Goal: Task Accomplishment & Management: Use online tool/utility

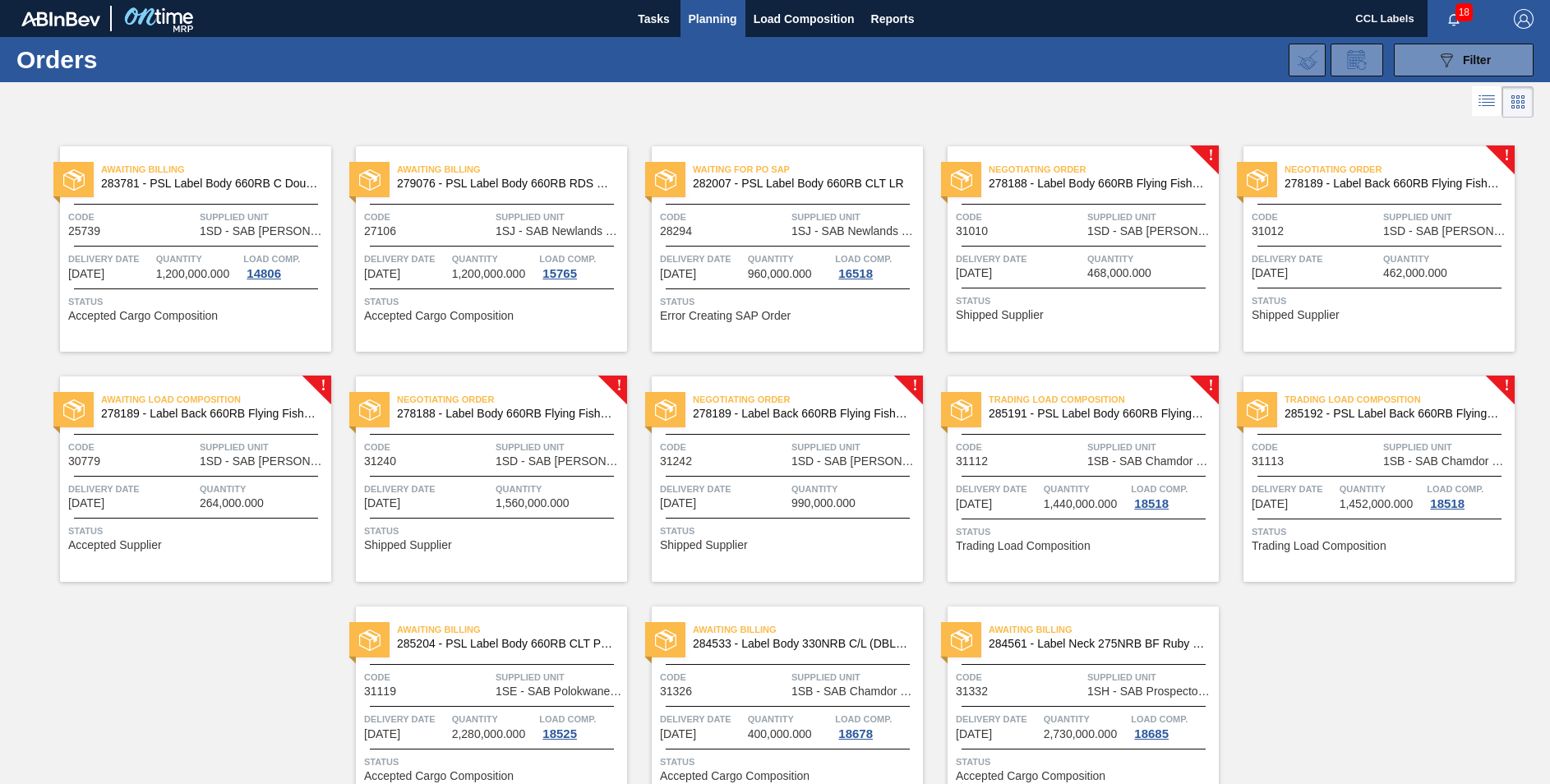
scroll to position [88, 0]
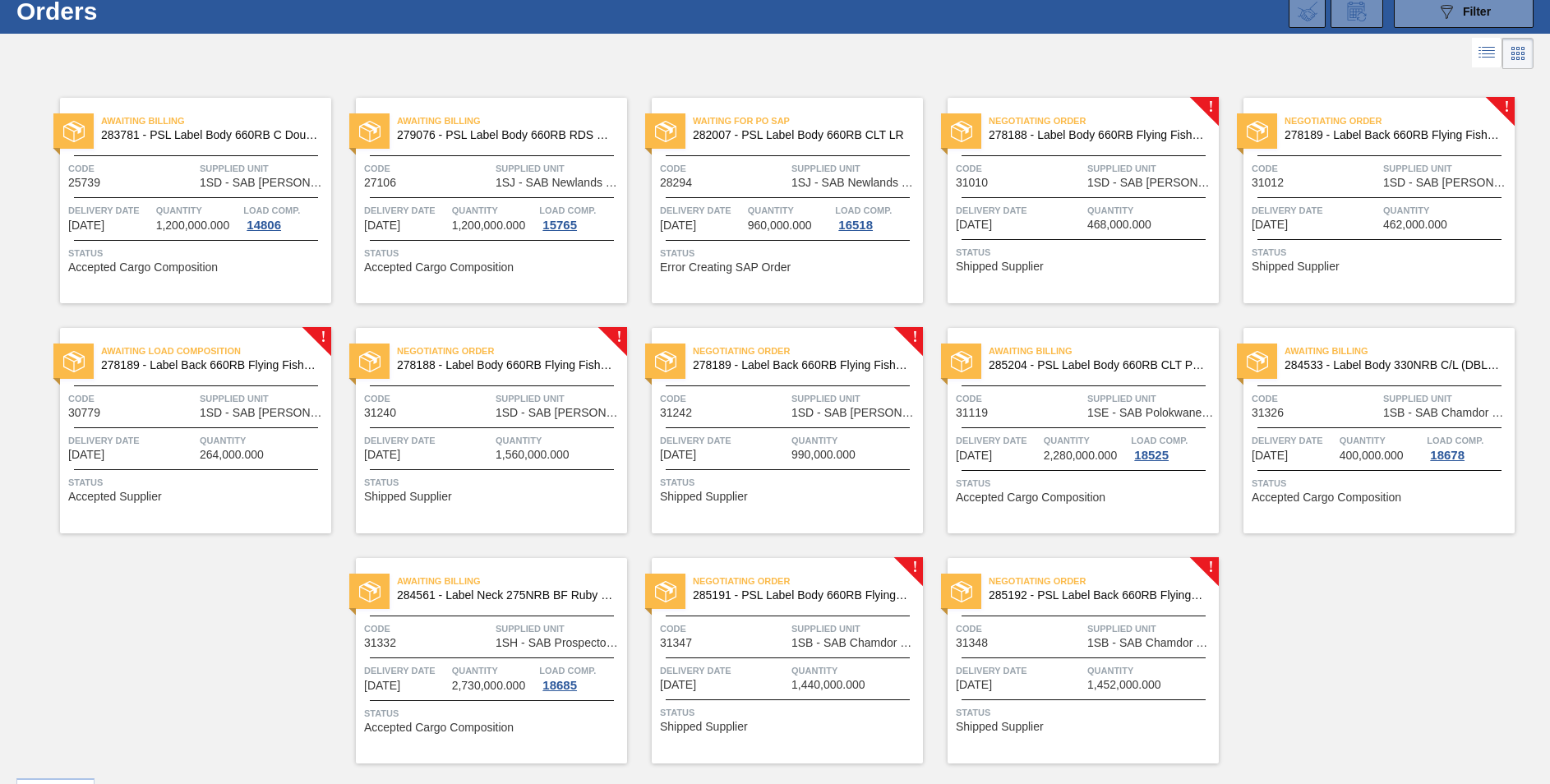
scroll to position [88, 0]
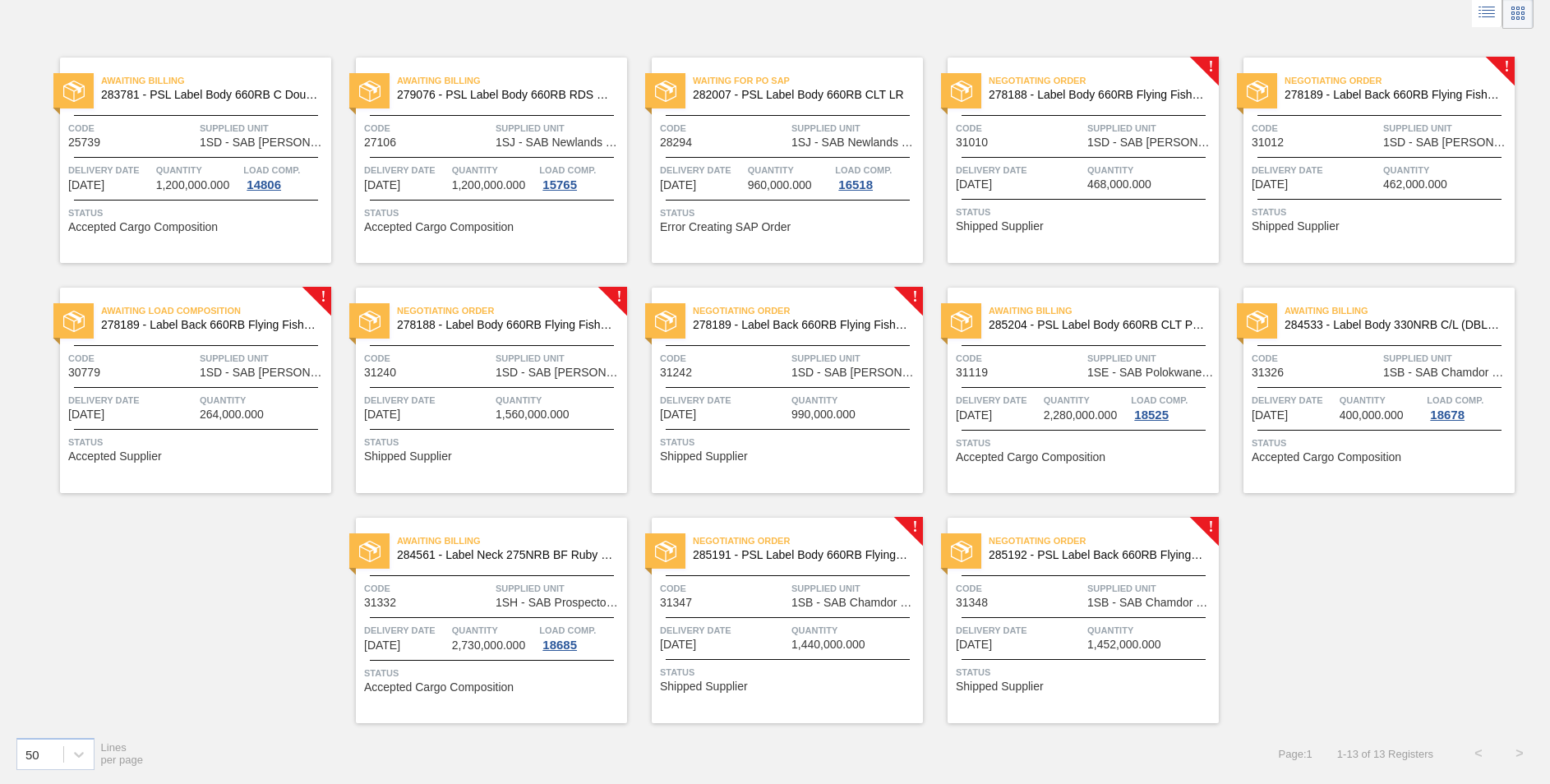
click at [1131, 551] on span "285192 - PSL Label Back 660RB FlyingFish Lemon PU" at bounding box center [1097, 554] width 217 height 12
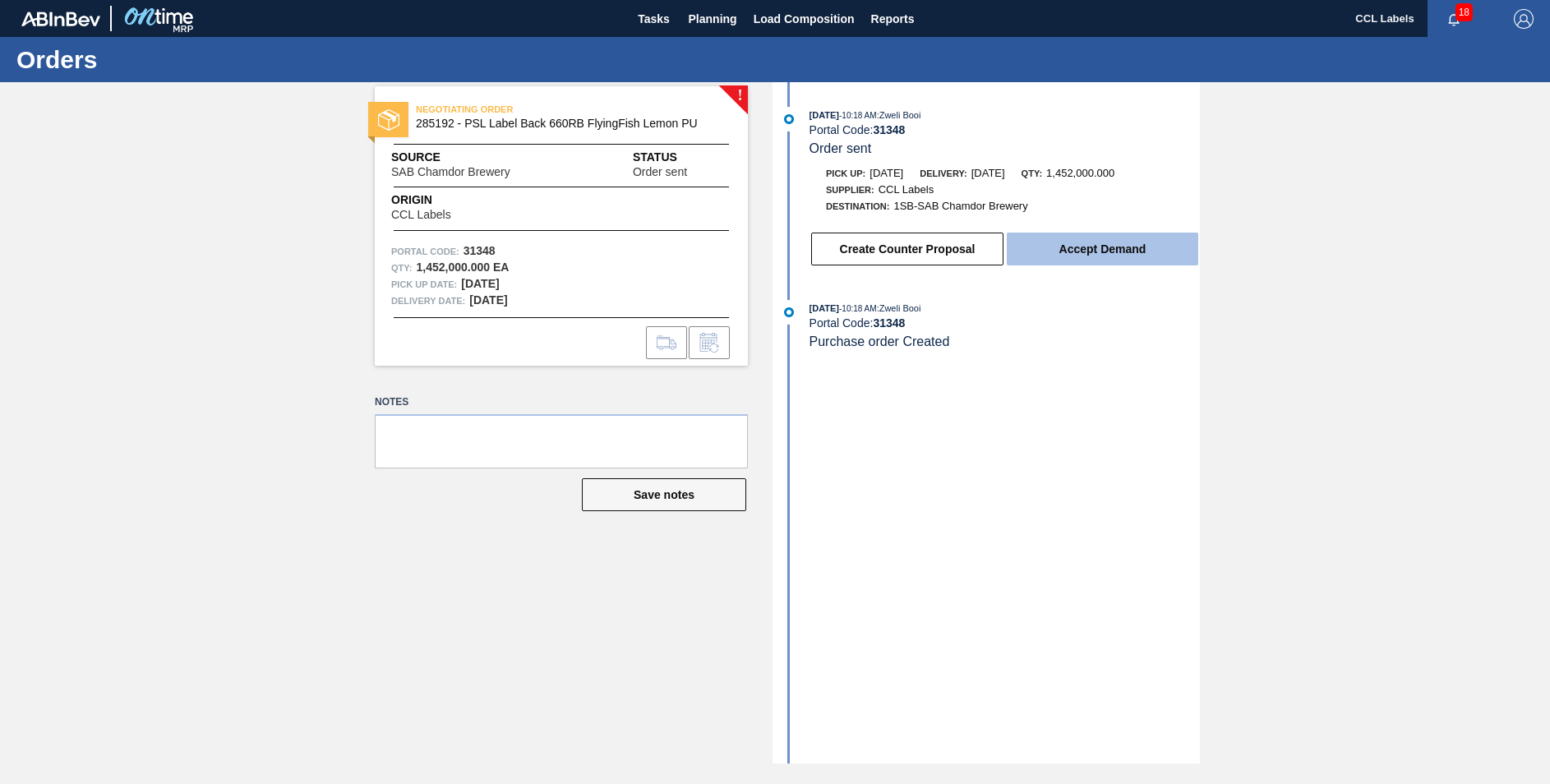
drag, startPoint x: 1144, startPoint y: 229, endPoint x: 1133, endPoint y: 251, distance: 24.6
click at [1143, 229] on div "Create Counter Proposal Accept Demand" at bounding box center [989, 245] width 424 height 45
click at [1128, 252] on button "Accept Demand" at bounding box center [1103, 249] width 192 height 33
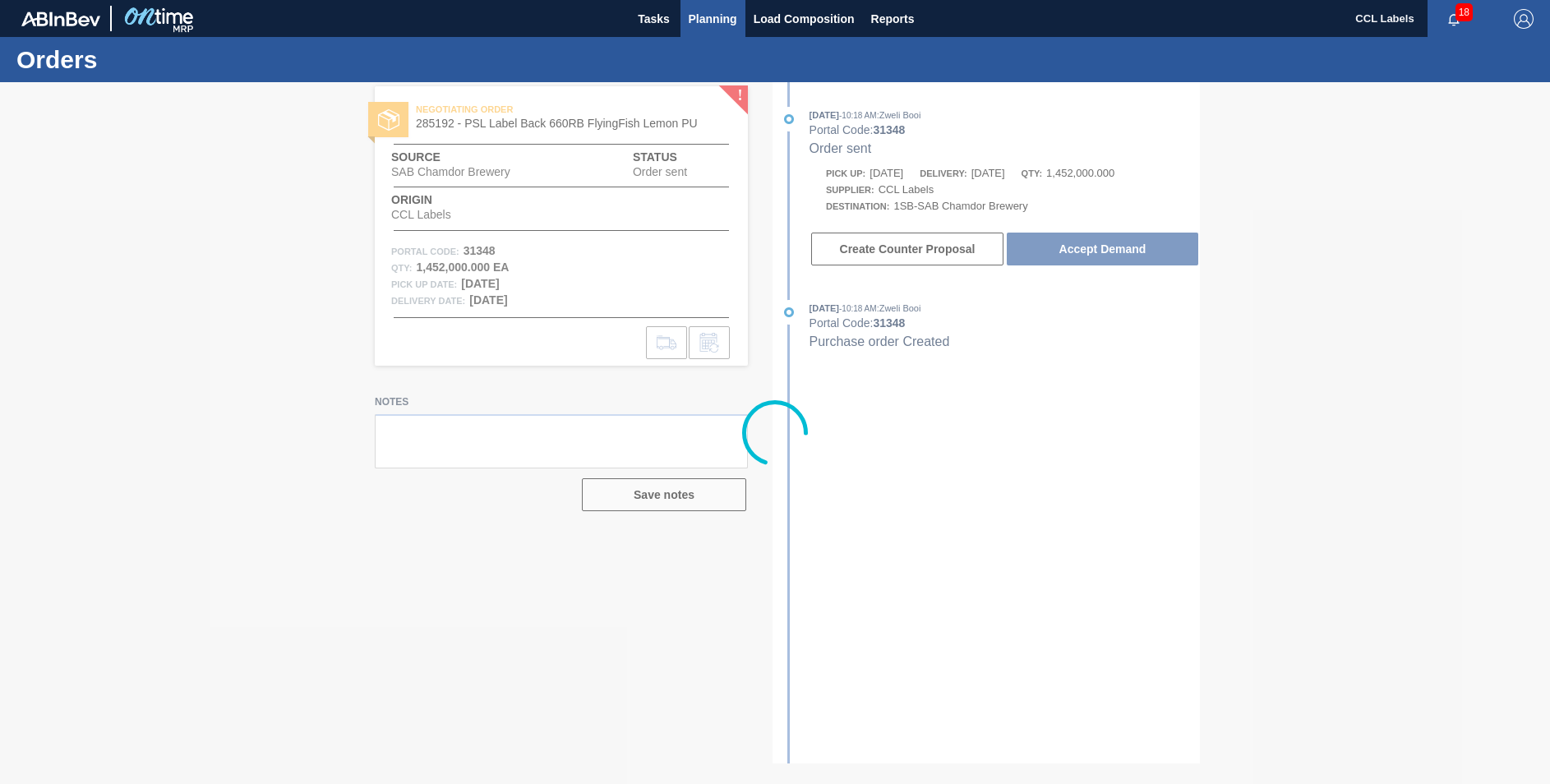
click at [714, 12] on span "Planning" at bounding box center [712, 19] width 48 height 20
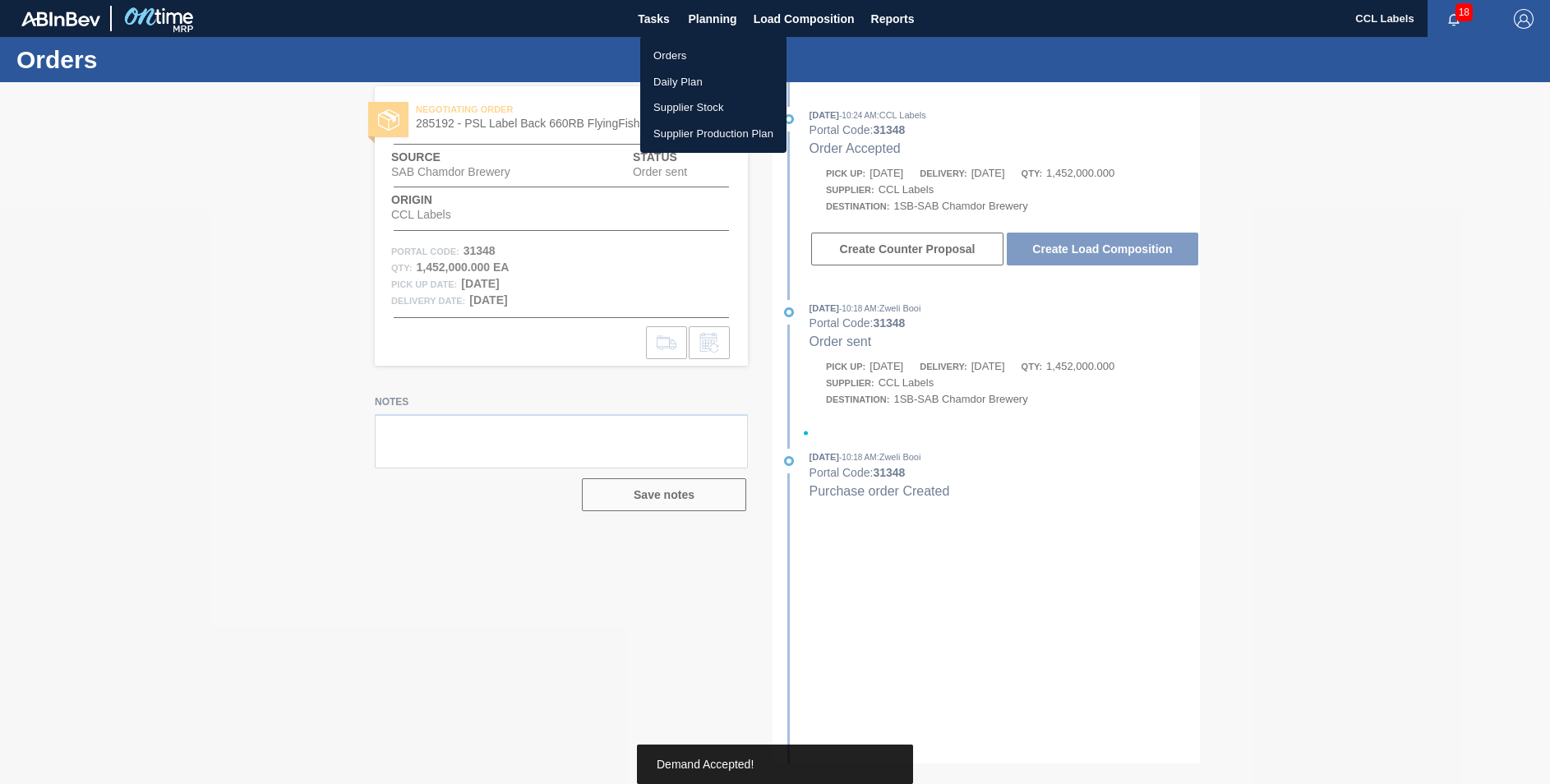
click at [663, 52] on li "Orders" at bounding box center [713, 56] width 146 height 27
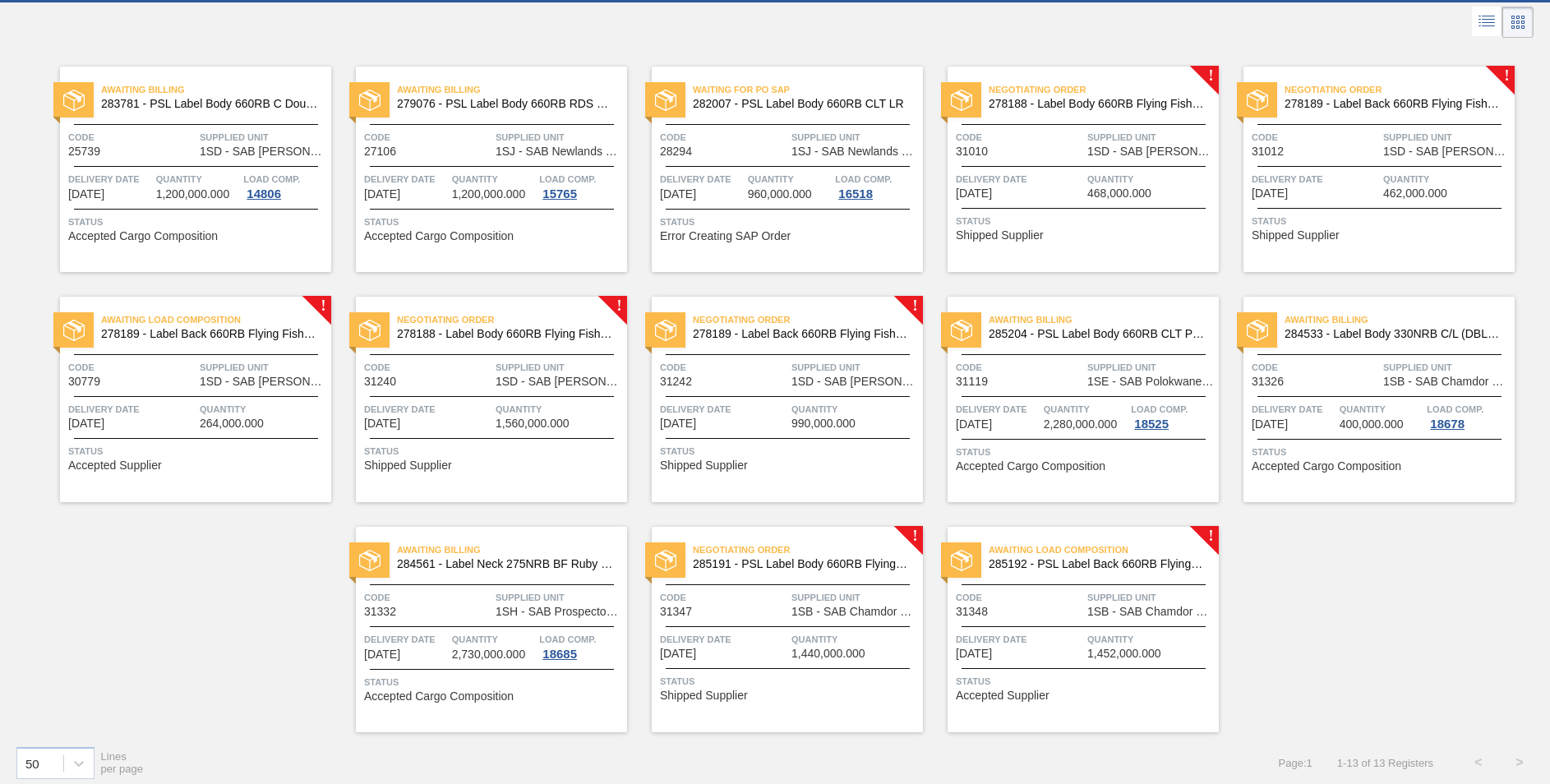
scroll to position [88, 0]
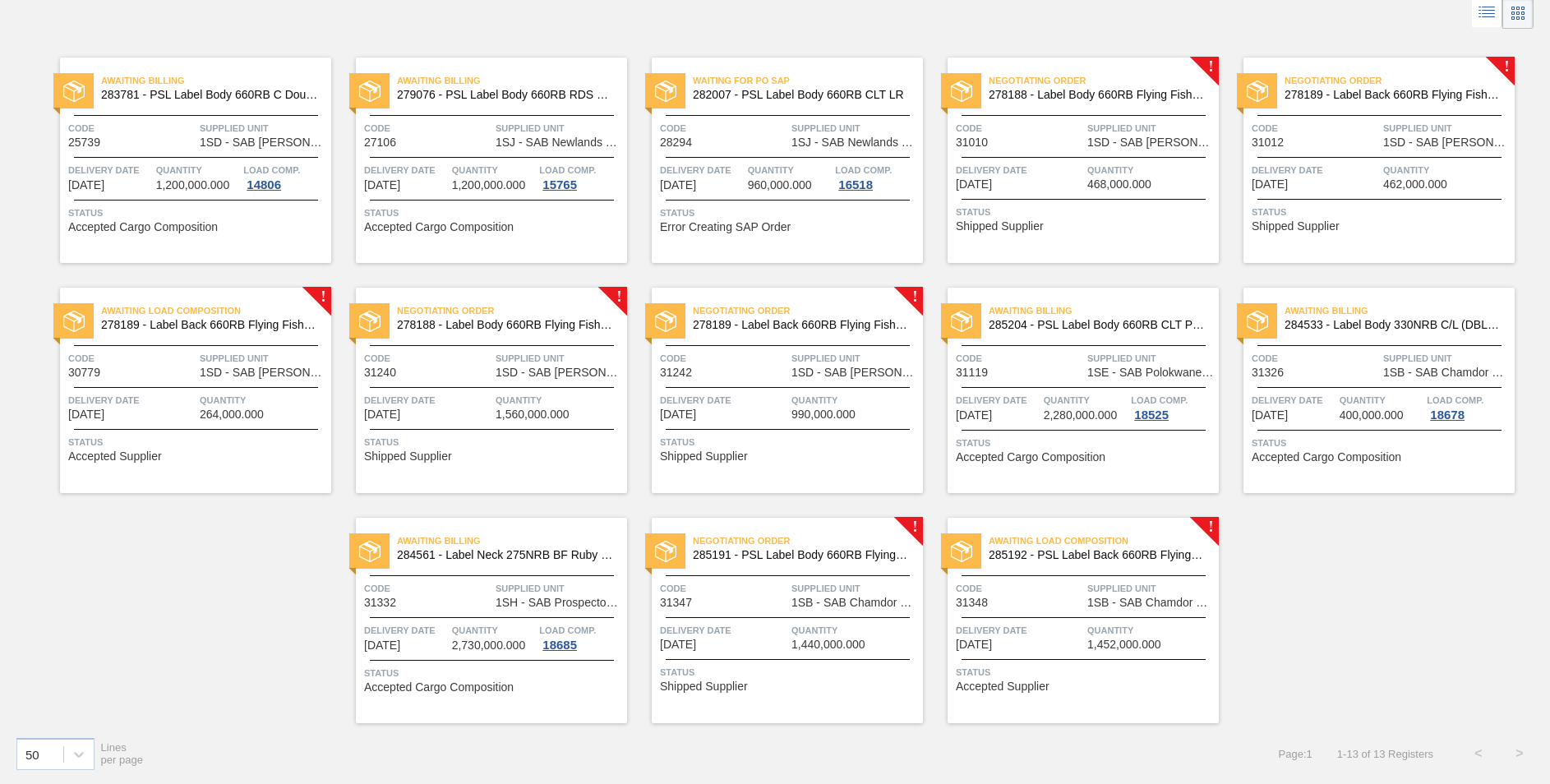
click at [856, 557] on span "285191 - PSL Label Body 660RB FlyingFish Lemon PU" at bounding box center [802, 554] width 217 height 12
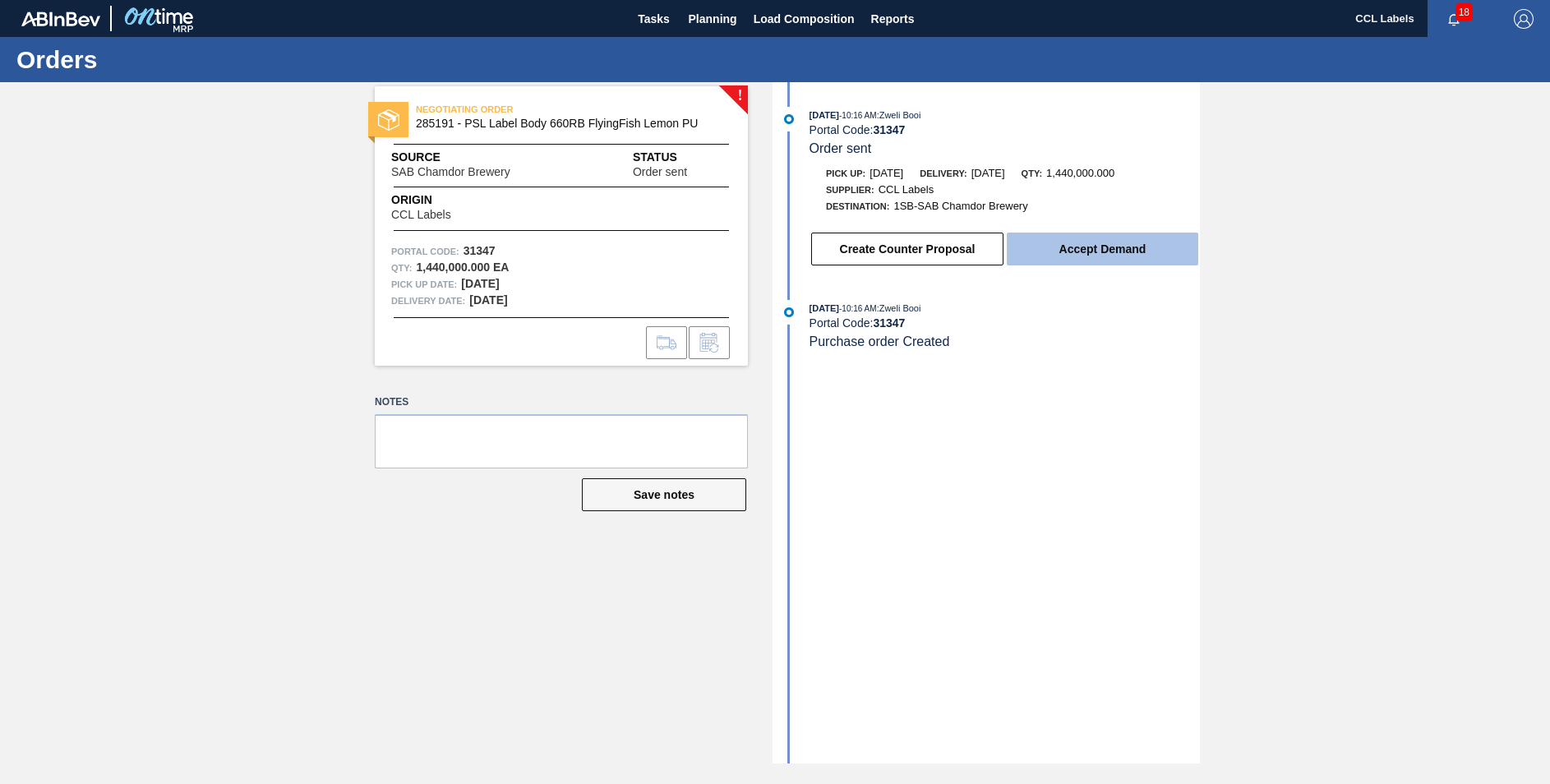
click at [1093, 247] on button "Accept Demand" at bounding box center [1103, 249] width 192 height 33
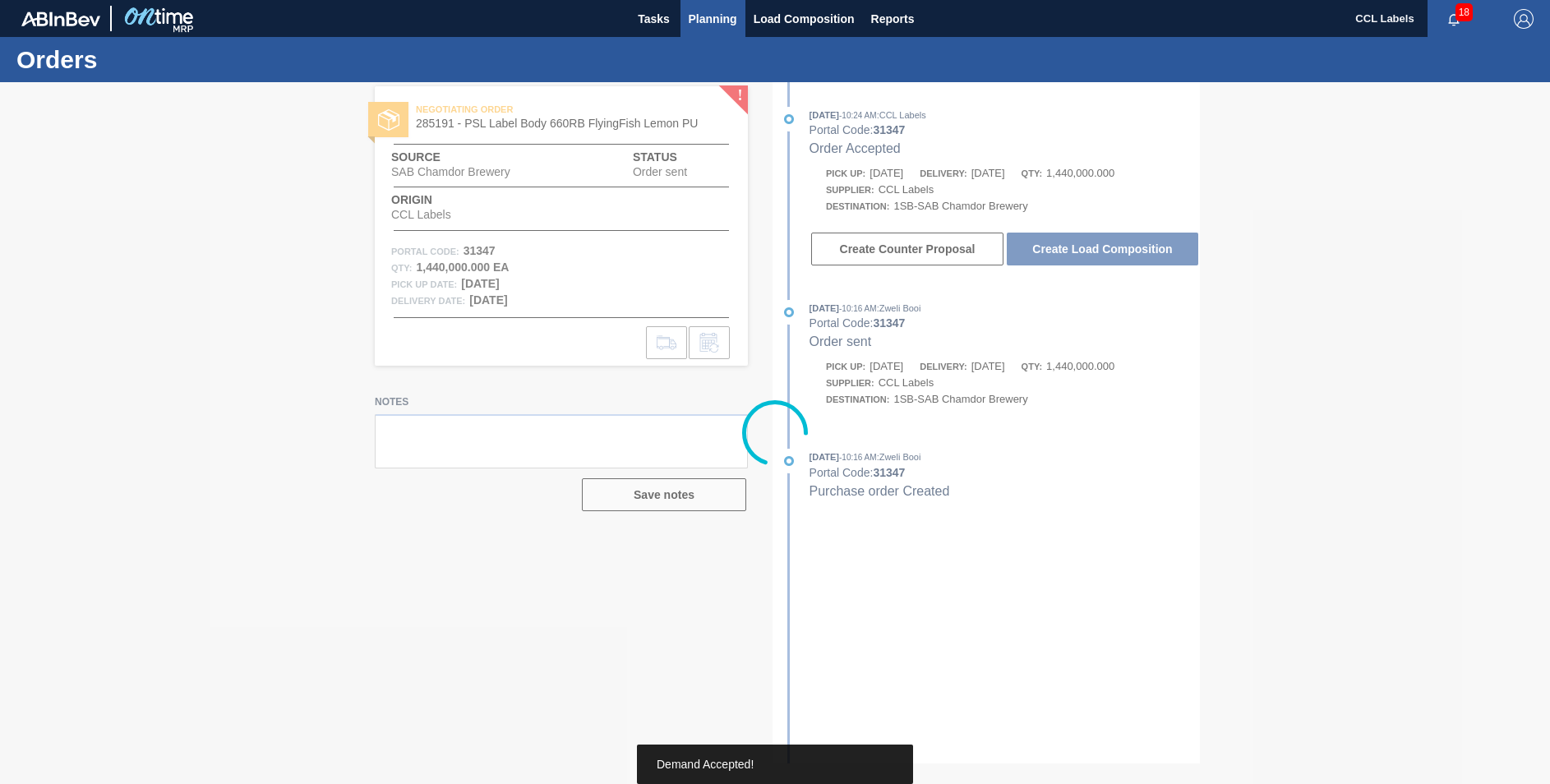
click at [720, 18] on span "Planning" at bounding box center [712, 19] width 48 height 20
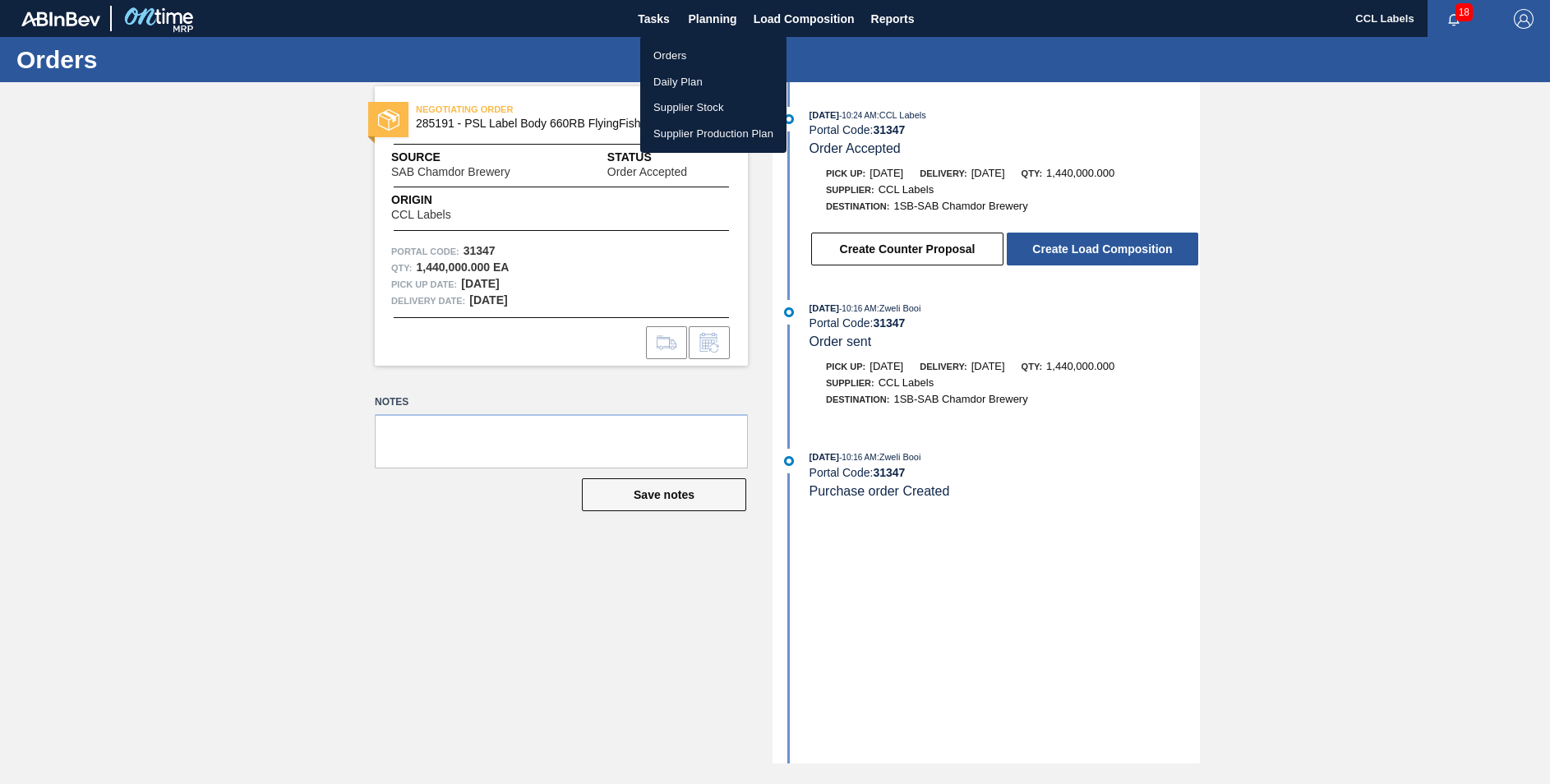
click at [1108, 250] on div at bounding box center [775, 392] width 1550 height 784
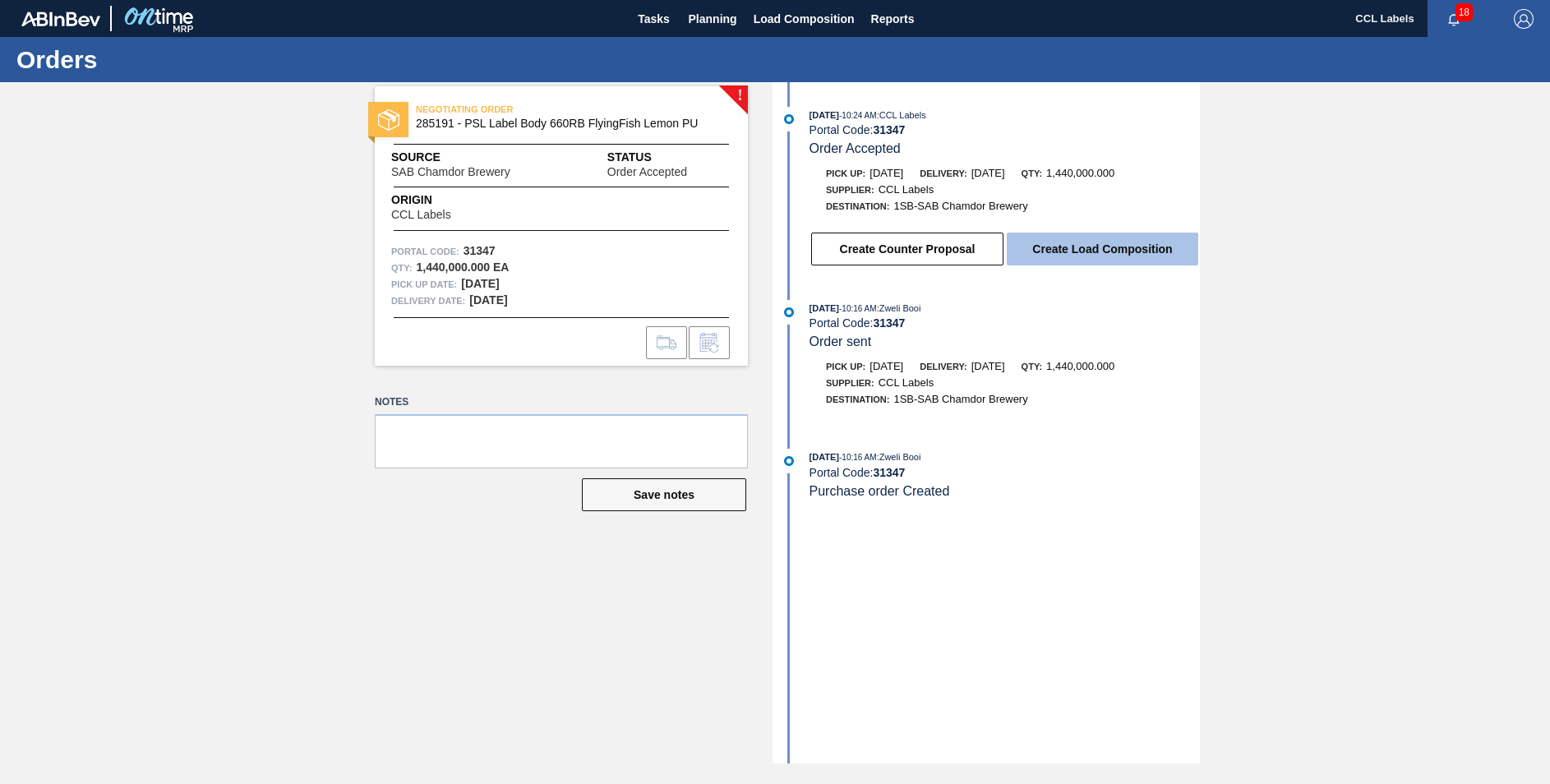
click at [1105, 251] on button "Create Load Composition" at bounding box center [1103, 249] width 192 height 33
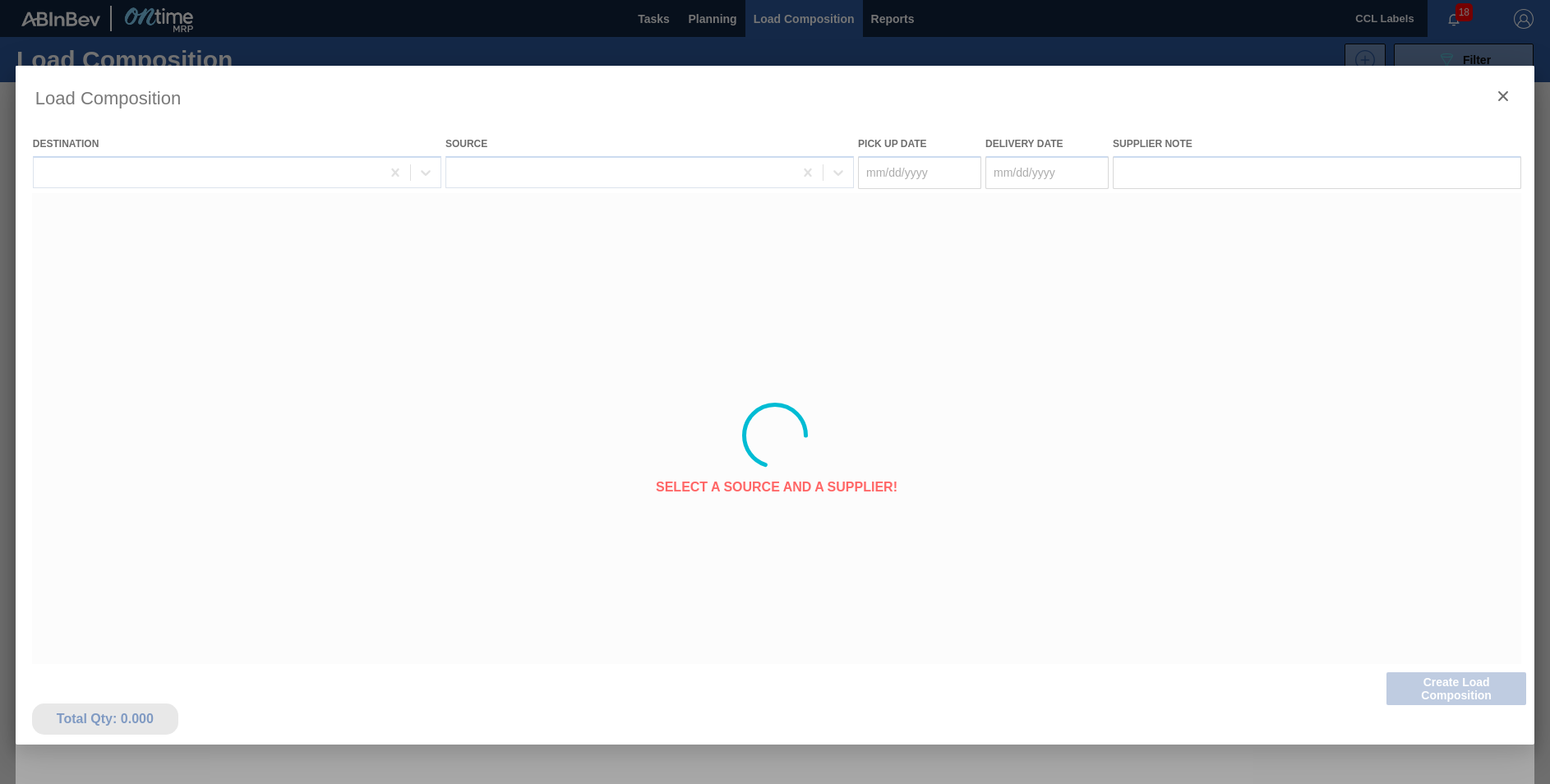
type Date "[DATE]"
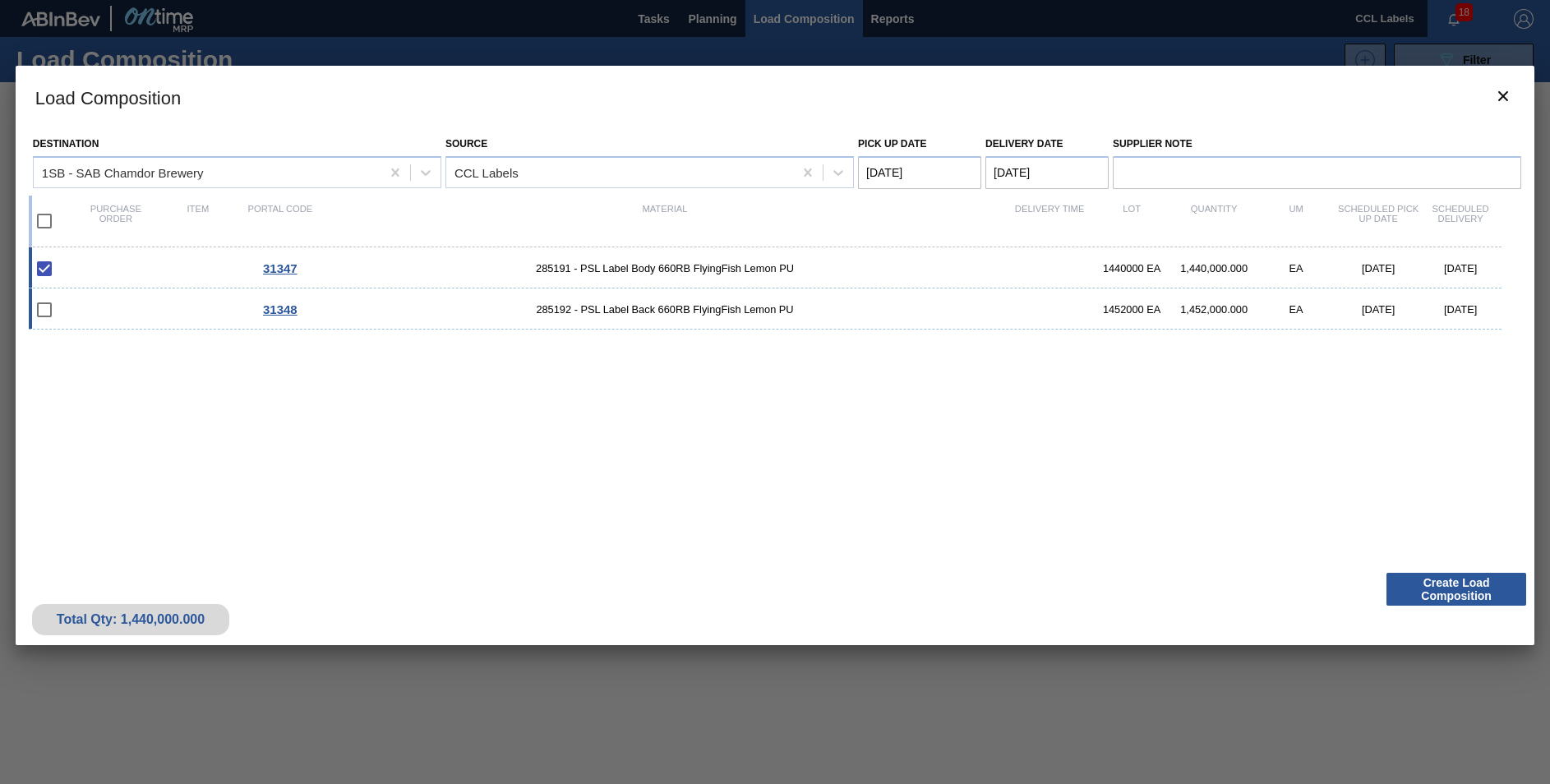
click at [45, 321] on input "checkbox" at bounding box center [45, 309] width 34 height 34
click at [53, 312] on input "checkbox" at bounding box center [45, 309] width 34 height 34
click at [40, 313] on input "checkbox" at bounding box center [45, 309] width 34 height 34
checkbox input "false"
click at [47, 227] on input "checkbox" at bounding box center [45, 221] width 34 height 34
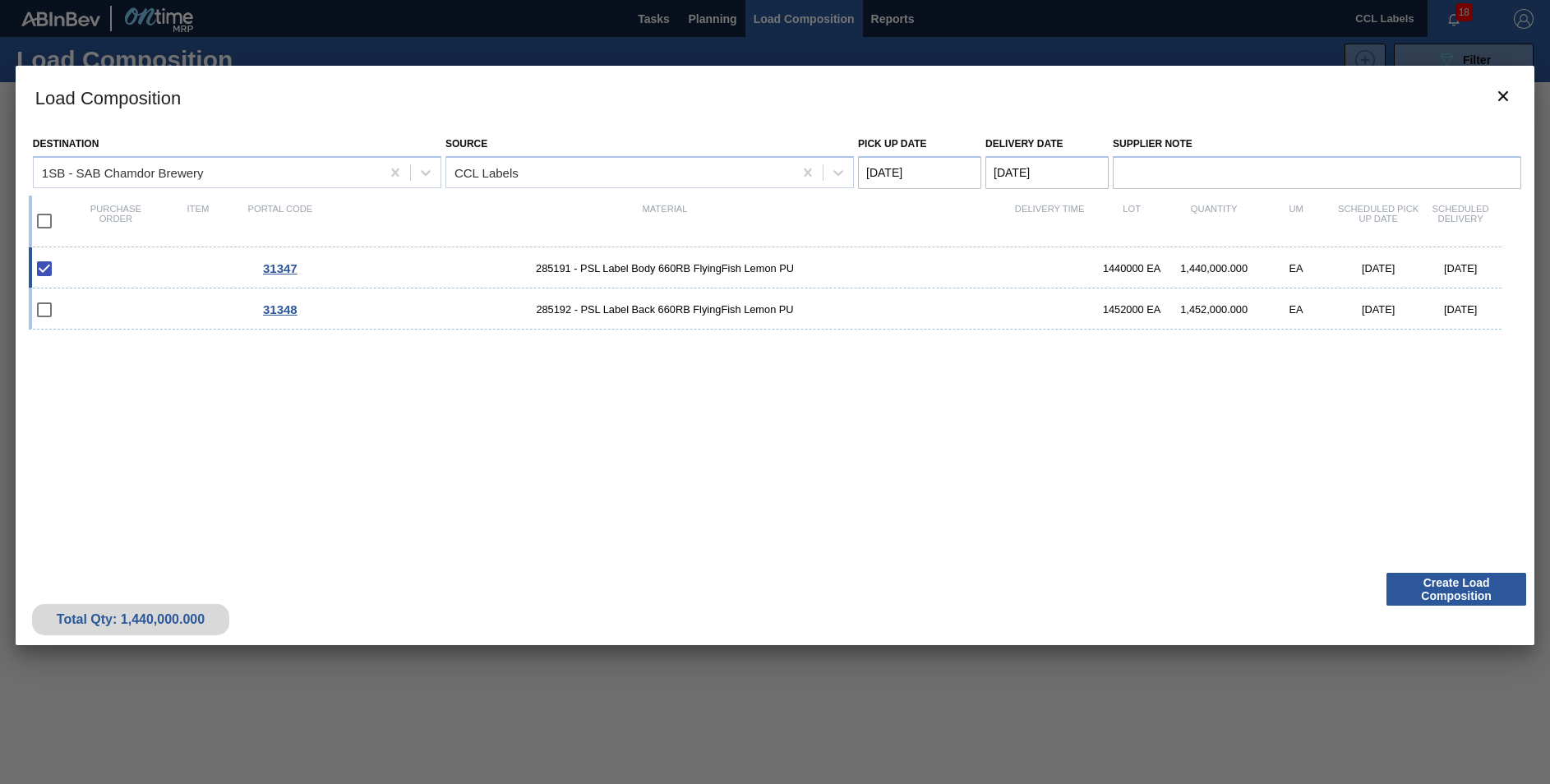
checkbox input "true"
click at [860, 451] on div "31347 285191 - PSL Label Body 660RB FlyingFish Lemon PU 1440000 EA 1,440,000.00…" at bounding box center [771, 397] width 1486 height 298
click at [1478, 586] on button "Create Load Composition" at bounding box center [1456, 588] width 140 height 33
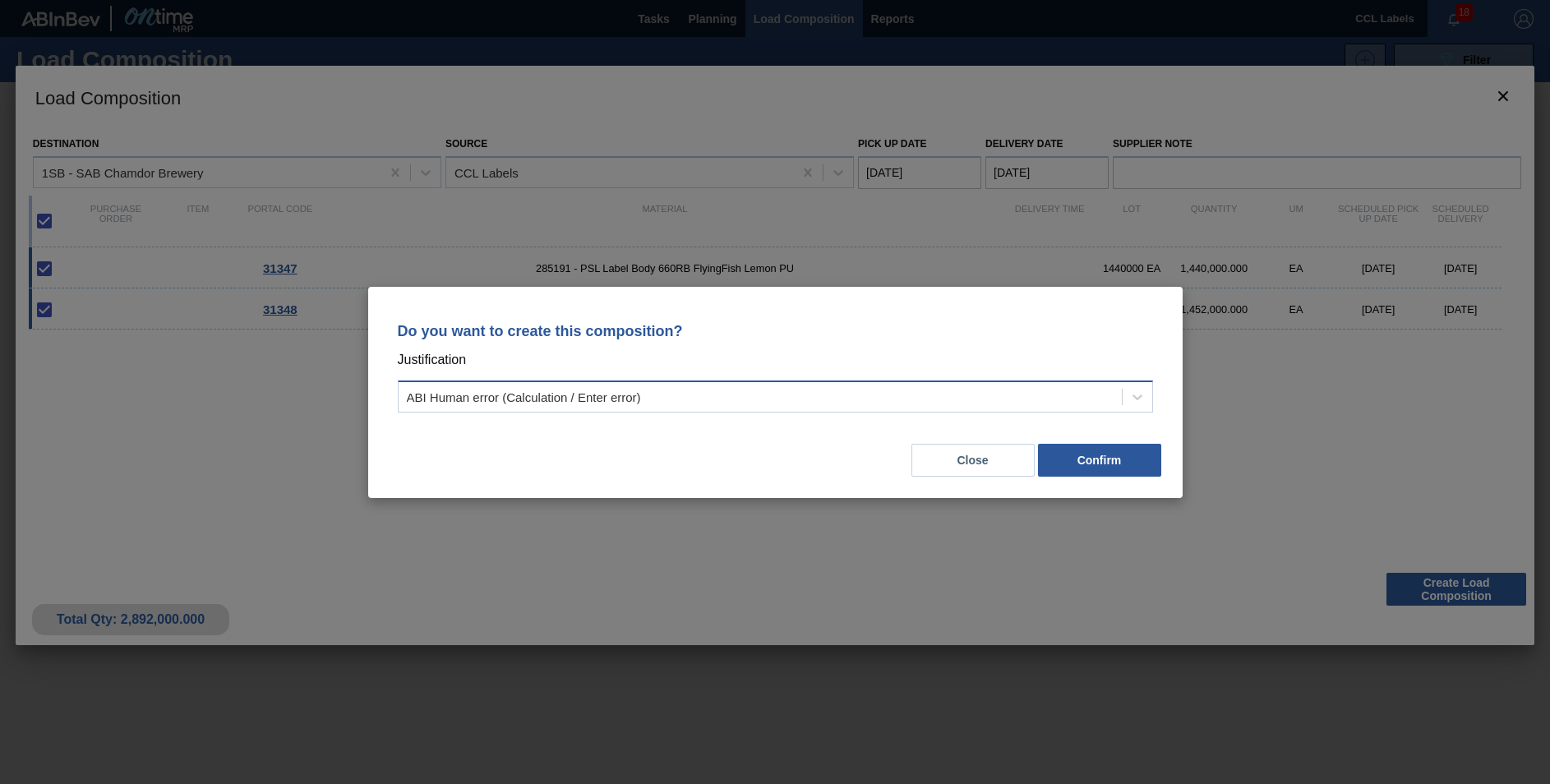
click at [700, 393] on div "ABI Human error (Calculation / Enter error)" at bounding box center [761, 396] width 724 height 24
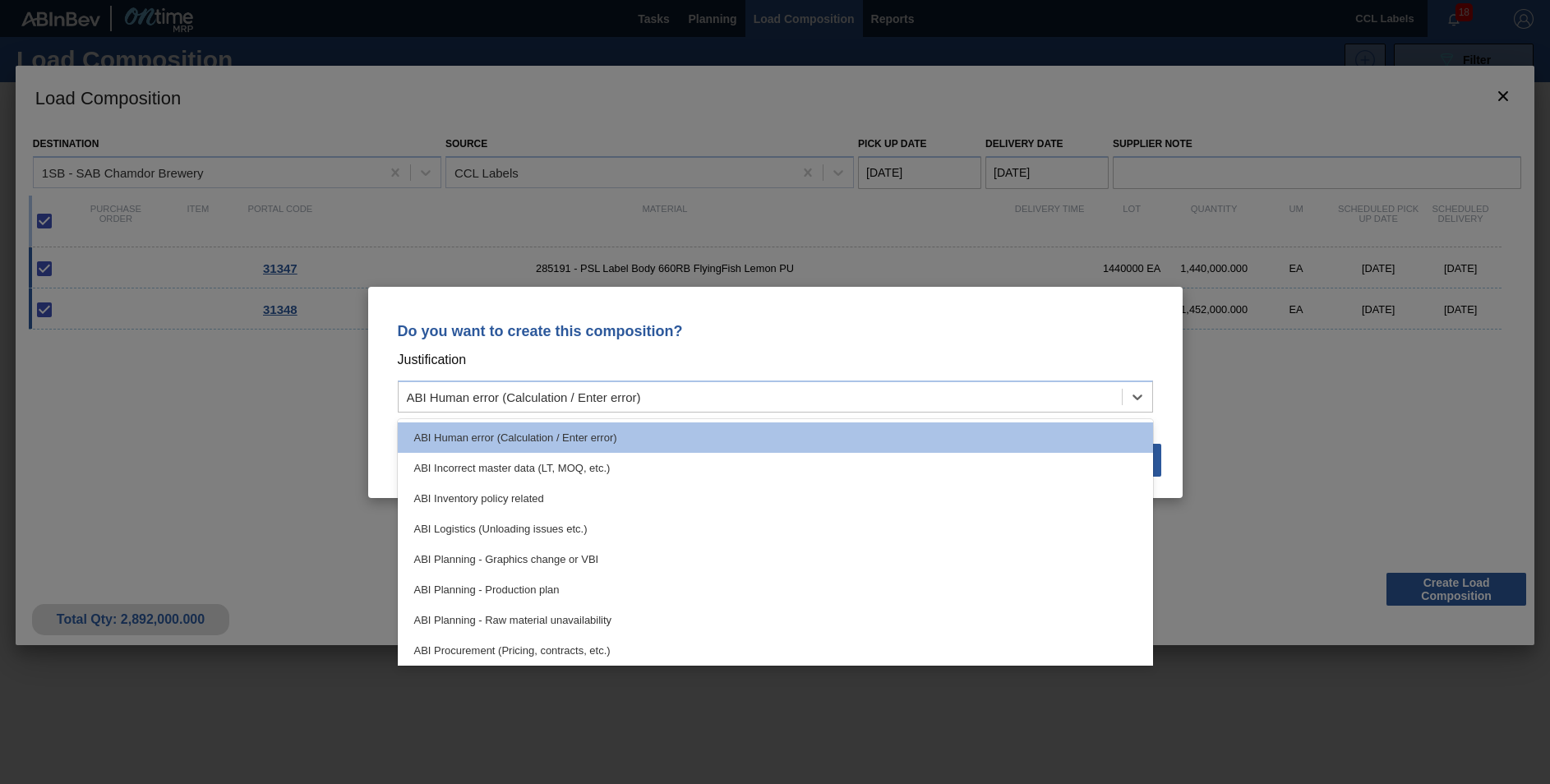
drag, startPoint x: 556, startPoint y: 595, endPoint x: 742, endPoint y: 601, distance: 186.1
click at [559, 595] on div "ABI Planning - Production plan" at bounding box center [775, 589] width 755 height 30
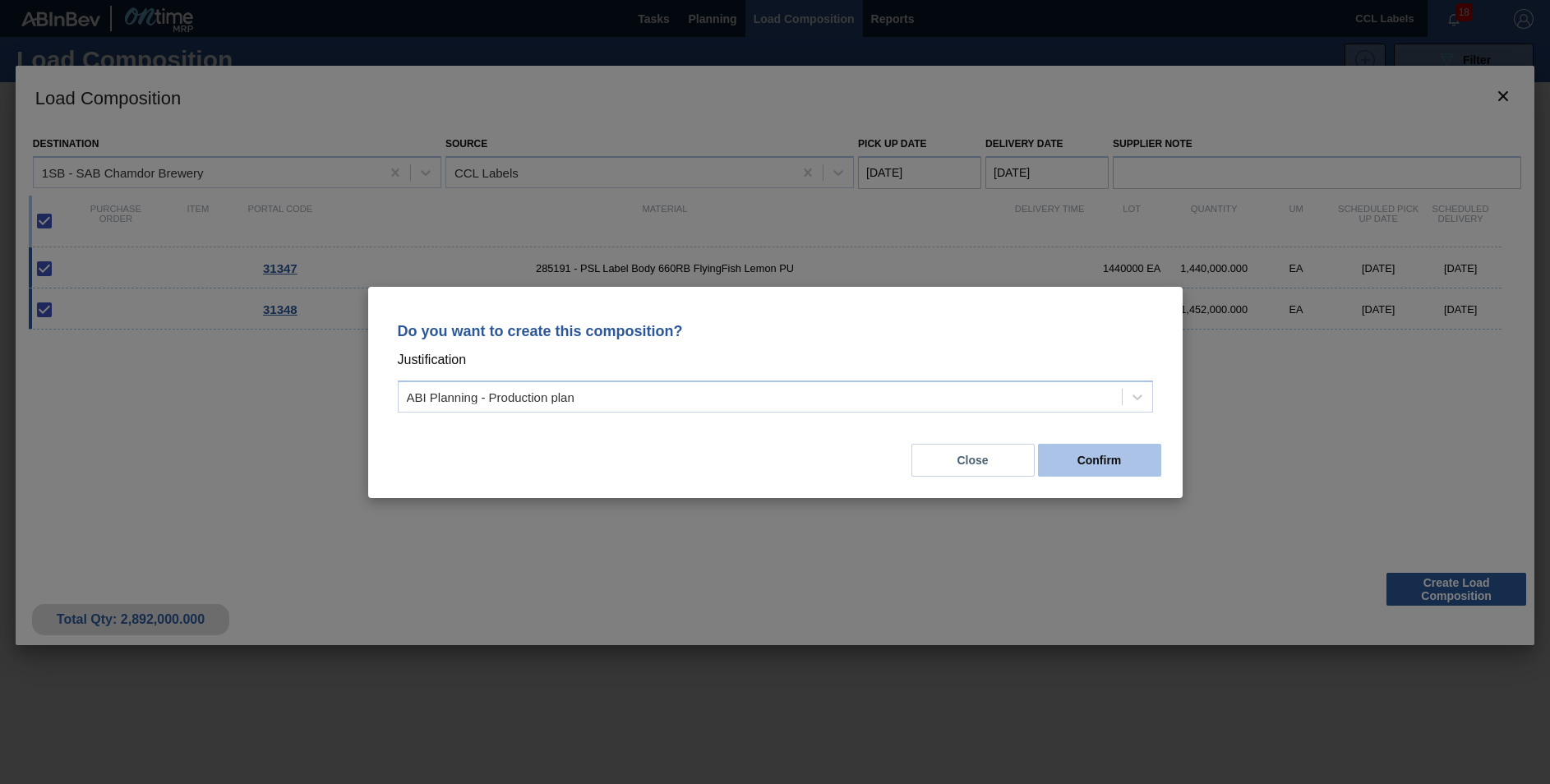
click at [1096, 468] on button "Confirm" at bounding box center [1100, 459] width 123 height 33
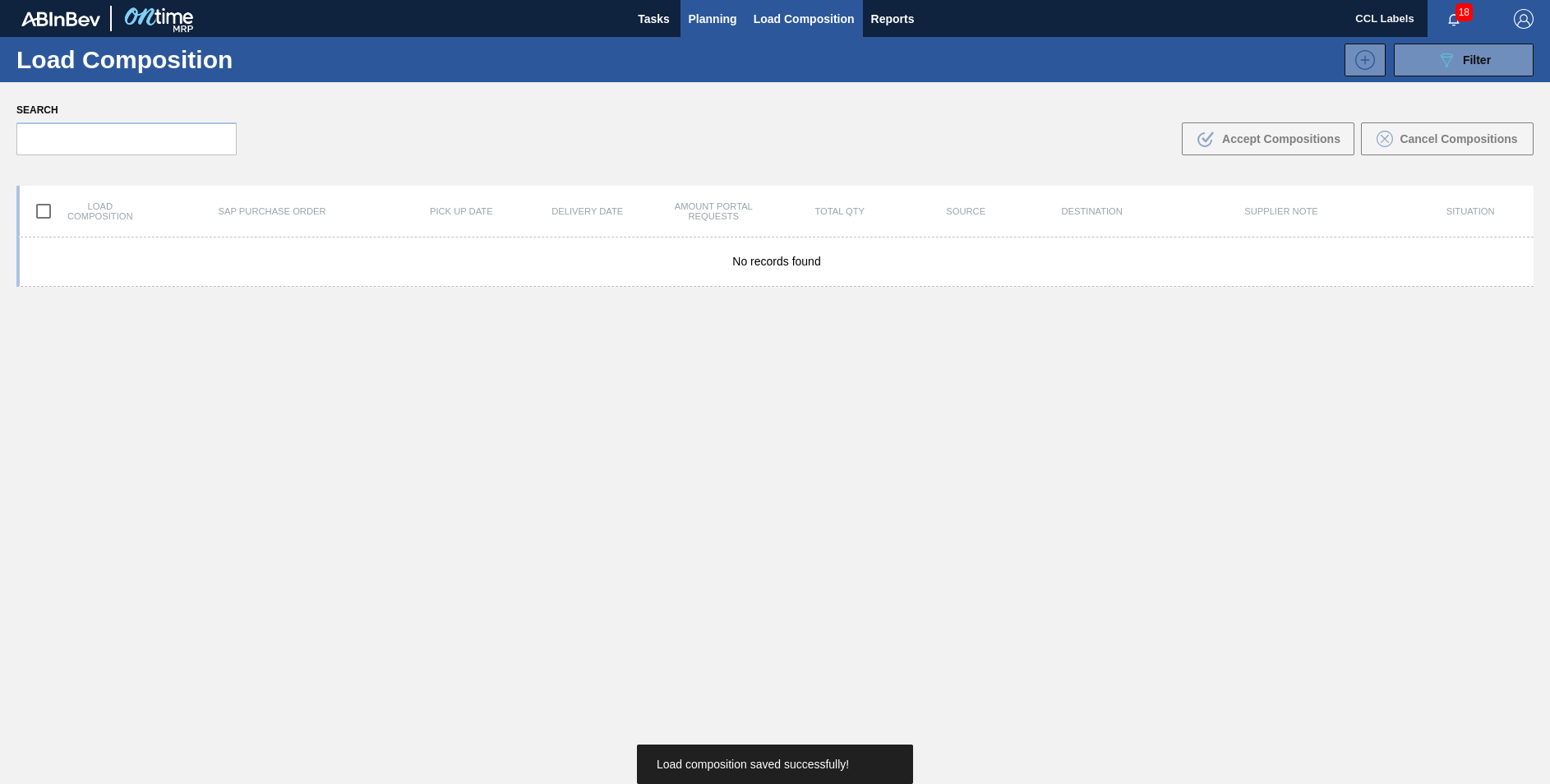
click at [708, 21] on span "Planning" at bounding box center [712, 19] width 48 height 20
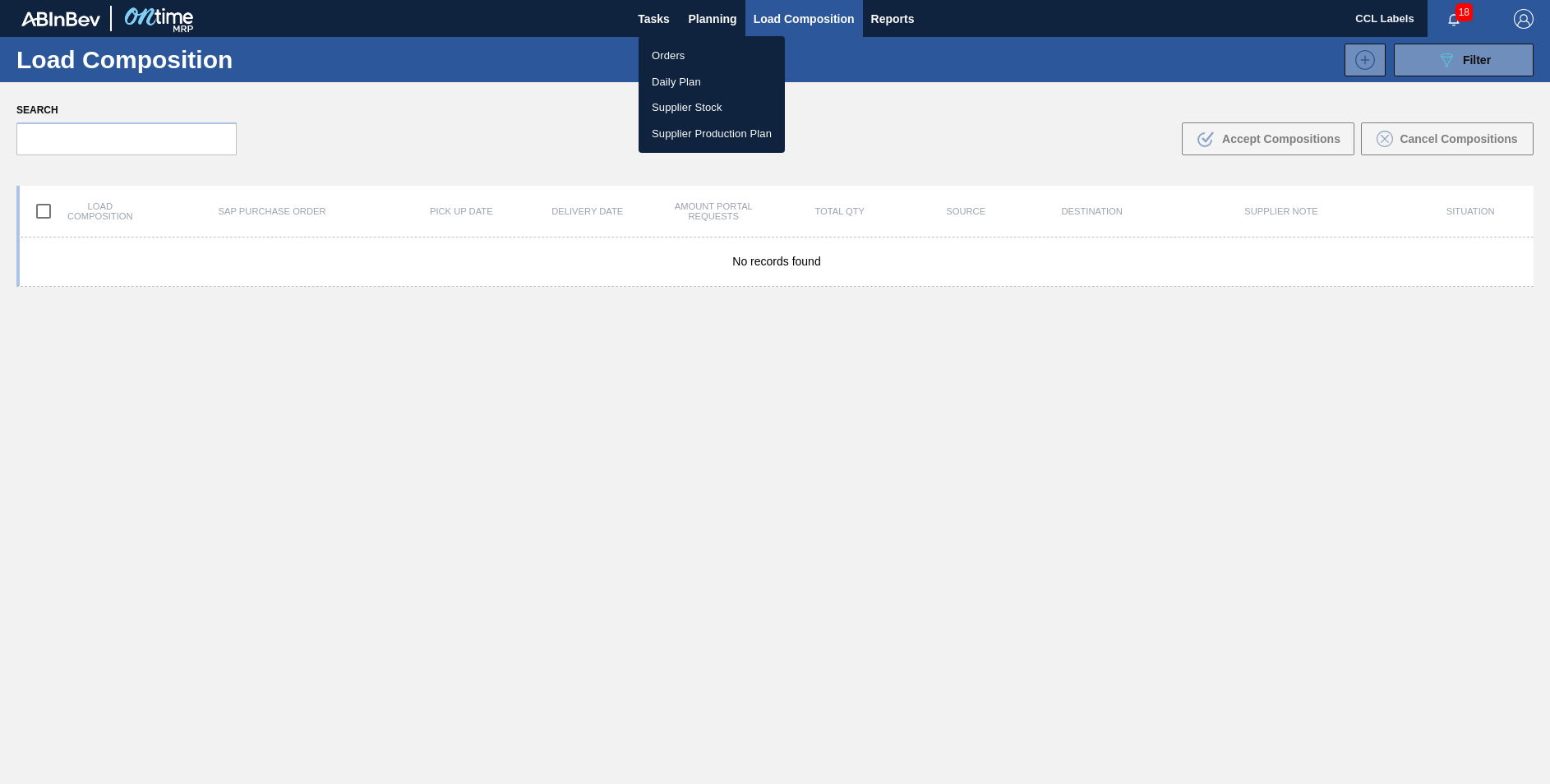
click at [678, 54] on li "Orders" at bounding box center [711, 56] width 146 height 27
